Goal: Task Accomplishment & Management: Manage account settings

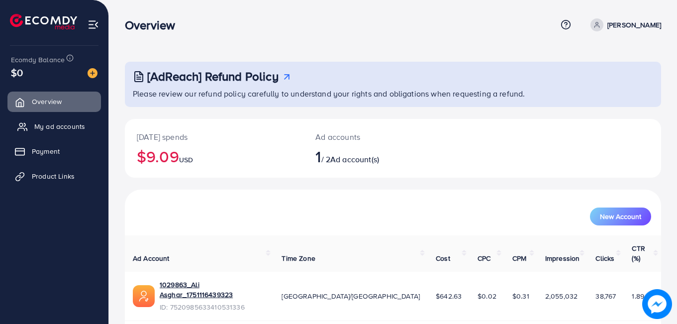
click at [26, 131] on icon at bounding box center [22, 127] width 10 height 10
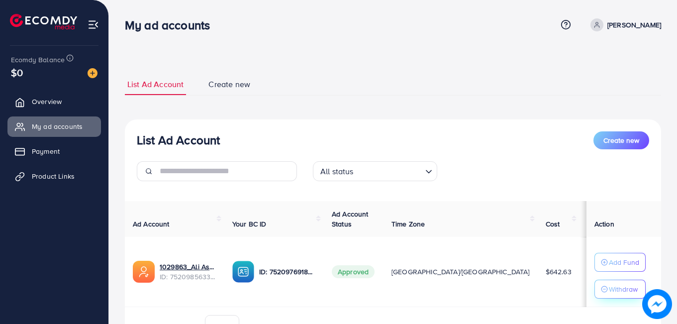
click at [609, 289] on p "Withdraw" at bounding box center [623, 289] width 29 height 12
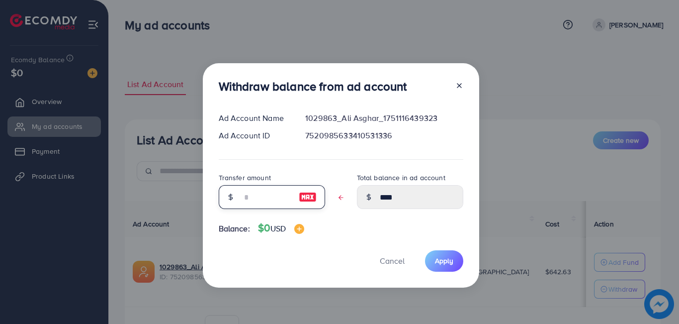
click at [263, 197] on input "text" at bounding box center [267, 197] width 50 height 24
type input "*"
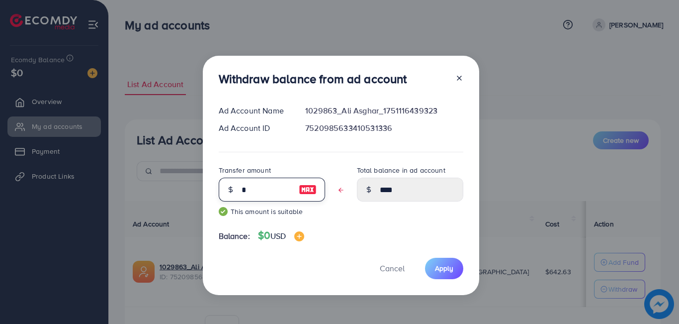
type input "****"
type input "*"
click at [445, 266] on span "Apply" at bounding box center [444, 268] width 18 height 10
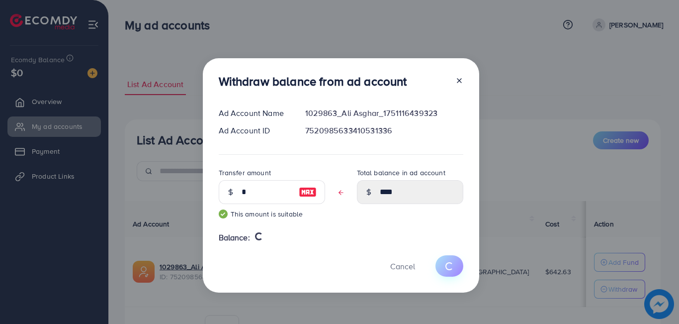
type input "****"
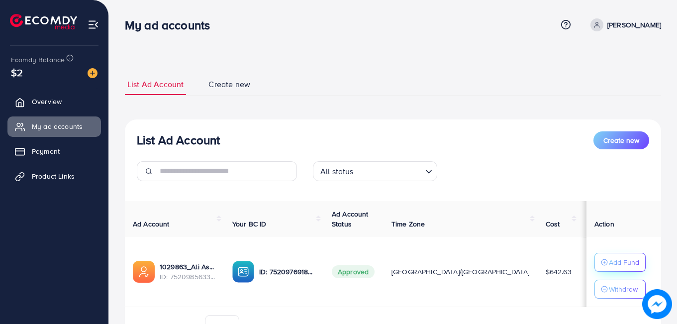
click at [619, 267] on p "Add Fund" at bounding box center [624, 262] width 30 height 12
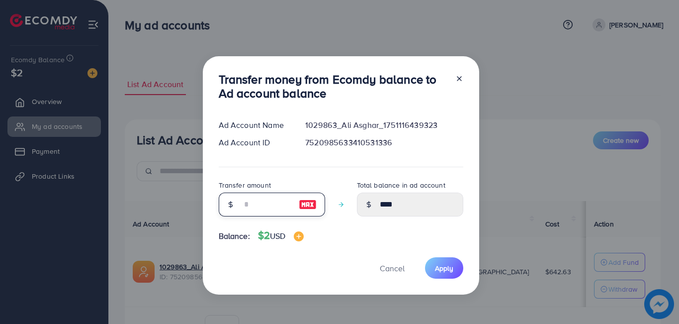
click at [275, 206] on input "number" at bounding box center [267, 204] width 50 height 24
type input "*"
type input "****"
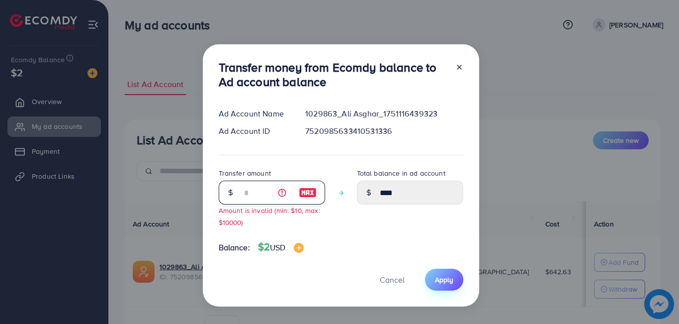
type input "*"
click at [443, 285] on button "Apply" at bounding box center [444, 279] width 38 height 21
click at [457, 68] on icon at bounding box center [460, 67] width 8 height 8
type input "****"
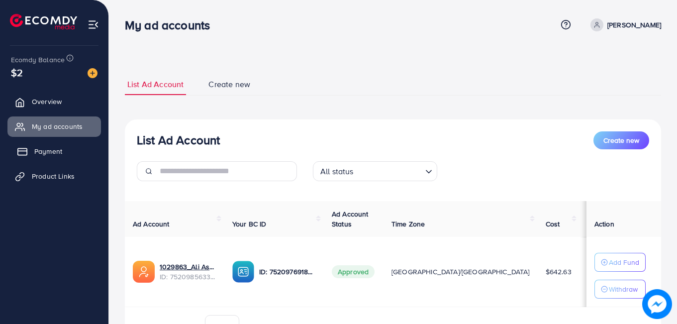
click at [43, 145] on link "Payment" at bounding box center [54, 151] width 94 height 20
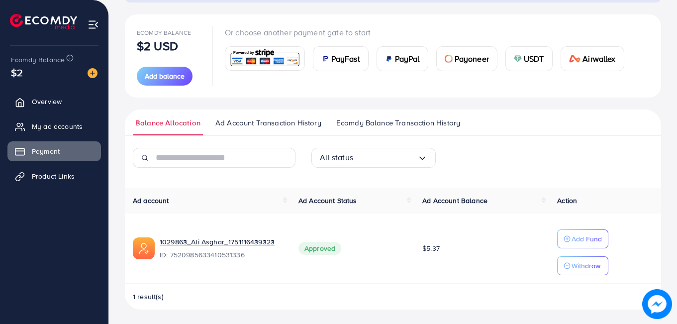
scroll to position [106, 0]
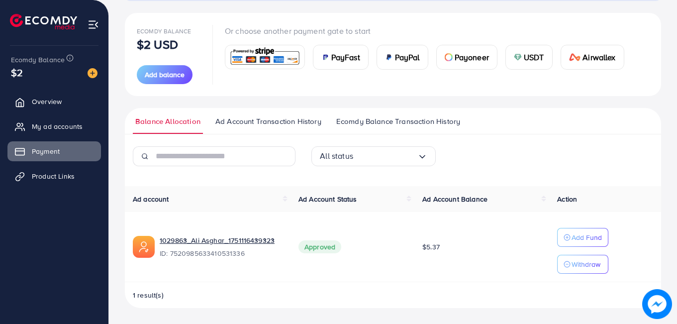
click at [232, 123] on span "Ad Account Transaction History" at bounding box center [268, 121] width 106 height 11
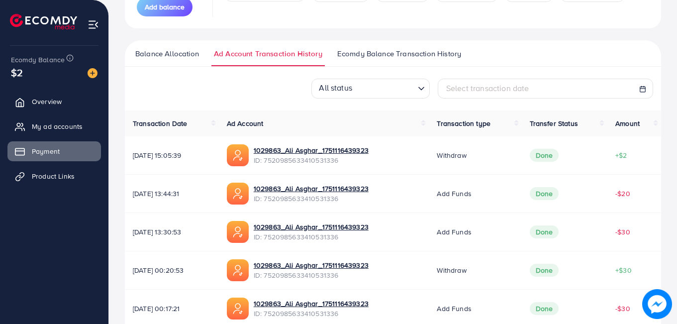
scroll to position [50, 0]
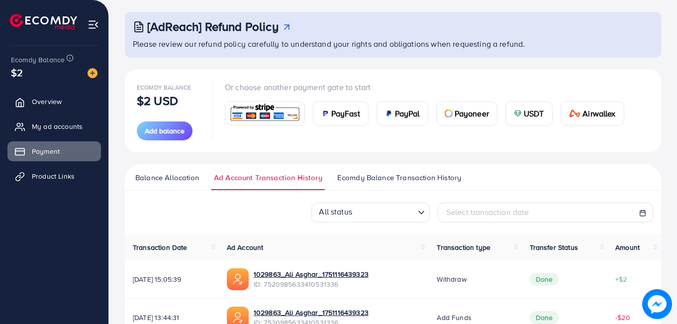
click at [385, 177] on span "Ecomdy Balance Transaction History" at bounding box center [399, 177] width 124 height 11
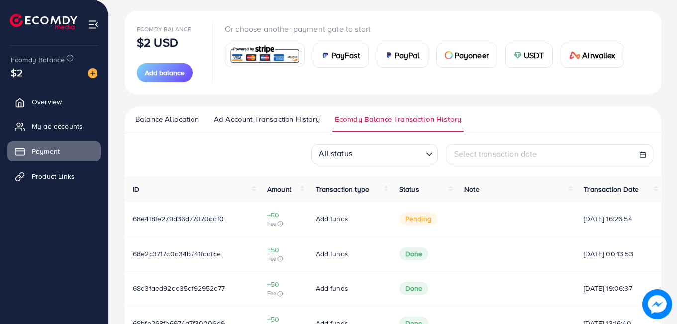
scroll to position [34, 0]
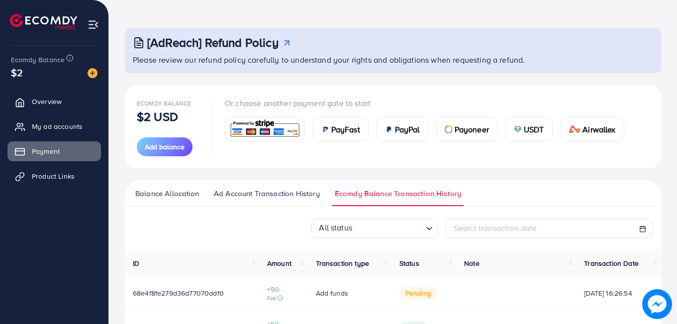
click at [159, 192] on span "Balance Allocation" at bounding box center [167, 193] width 64 height 11
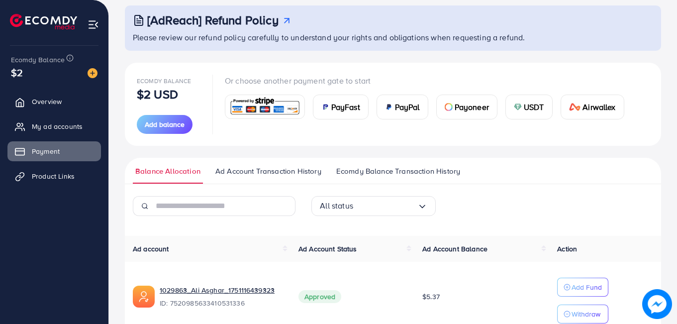
scroll to position [106, 0]
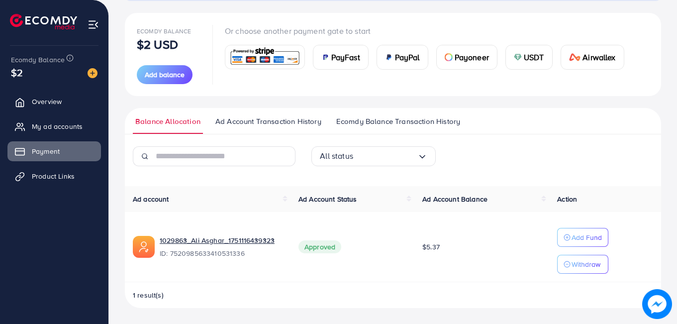
click at [142, 306] on div "1 result(s)" at bounding box center [393, 299] width 536 height 18
click at [136, 296] on span "1 result(s)" at bounding box center [148, 295] width 31 height 10
click at [453, 200] on span "Ad Account Balance" at bounding box center [454, 199] width 65 height 10
click at [45, 99] on span "Overview" at bounding box center [49, 101] width 30 height 10
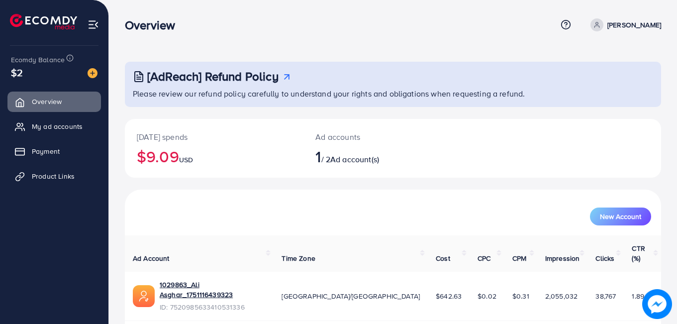
click at [89, 25] on img at bounding box center [93, 24] width 11 height 11
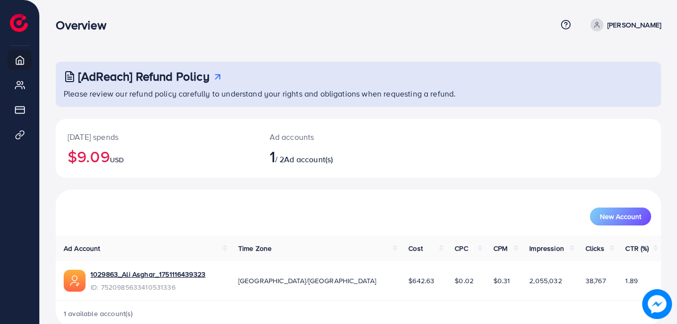
click at [600, 27] on icon at bounding box center [596, 24] width 7 height 7
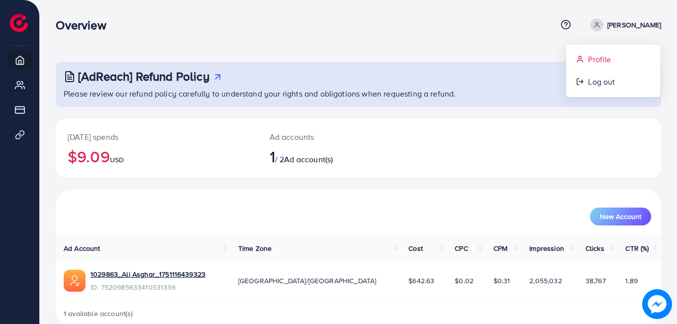
click at [587, 57] on link "Profile" at bounding box center [613, 59] width 95 height 22
select select "********"
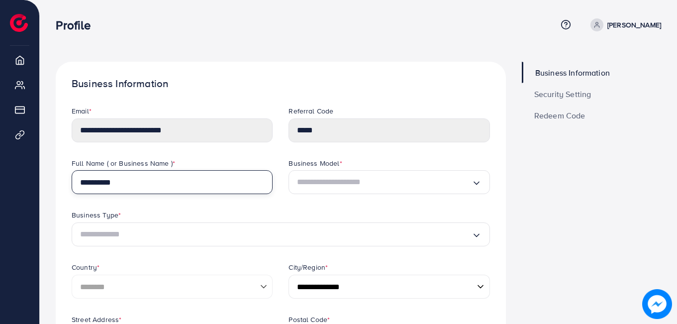
drag, startPoint x: 101, startPoint y: 183, endPoint x: 112, endPoint y: 185, distance: 11.1
click at [101, 183] on input "**********" at bounding box center [172, 182] width 201 height 24
type input "**********"
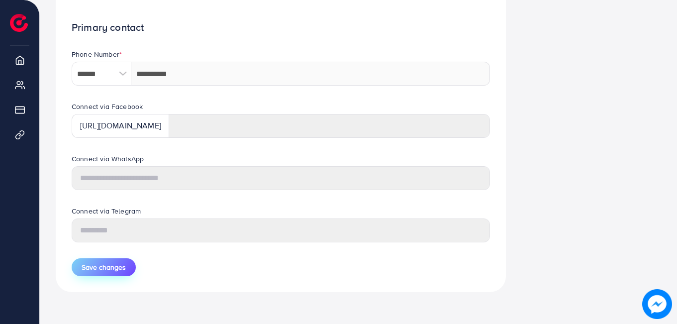
click at [121, 270] on span "Save changes" at bounding box center [104, 267] width 44 height 10
click at [115, 271] on span "Save changes" at bounding box center [104, 267] width 44 height 10
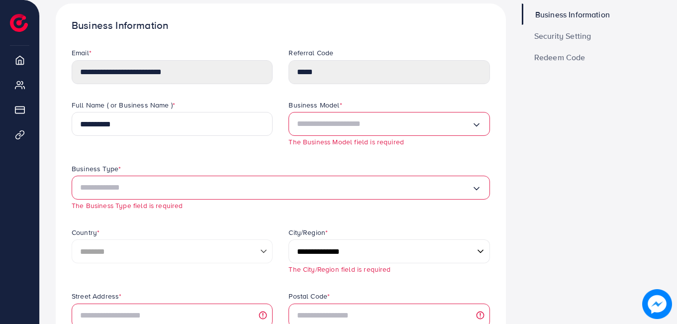
scroll to position [0, 0]
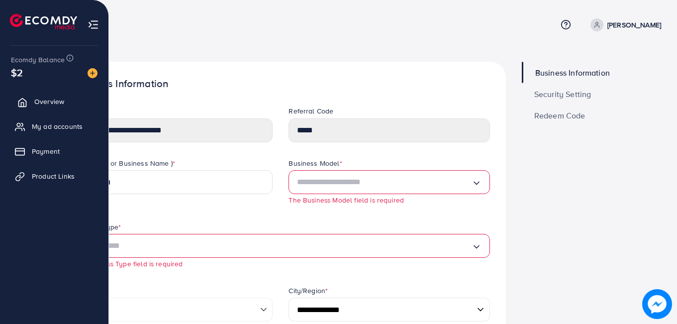
click at [43, 104] on span "Overview" at bounding box center [49, 101] width 30 height 10
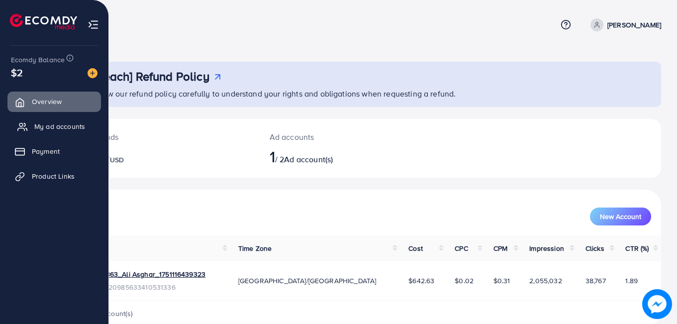
click at [47, 124] on span "My ad accounts" at bounding box center [59, 126] width 51 height 10
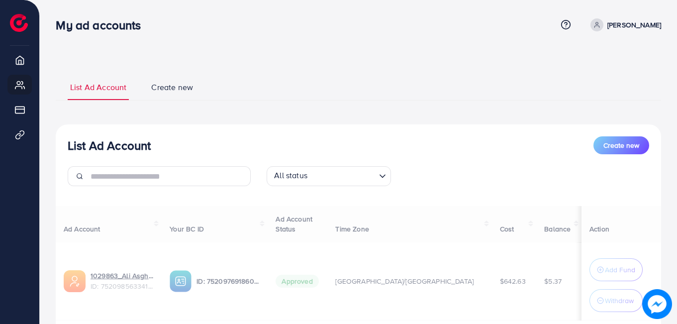
click at [158, 276] on div "Ad Account Your BC ID Ad Account Status Time Zone Cost Balance Action 1029863_A…" at bounding box center [358, 279] width 605 height 146
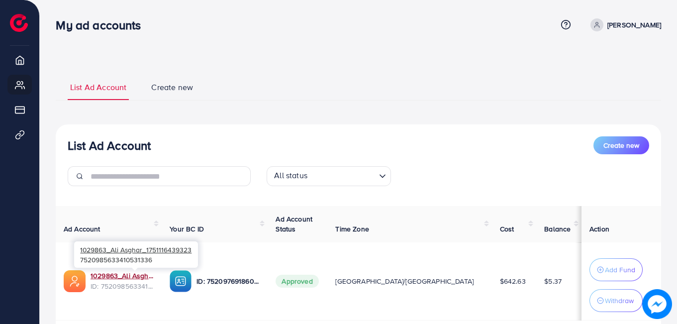
click at [154, 276] on link "1029863_Ali Asghar_1751116439323" at bounding box center [122, 276] width 63 height 10
